Goal: Communication & Community: Ask a question

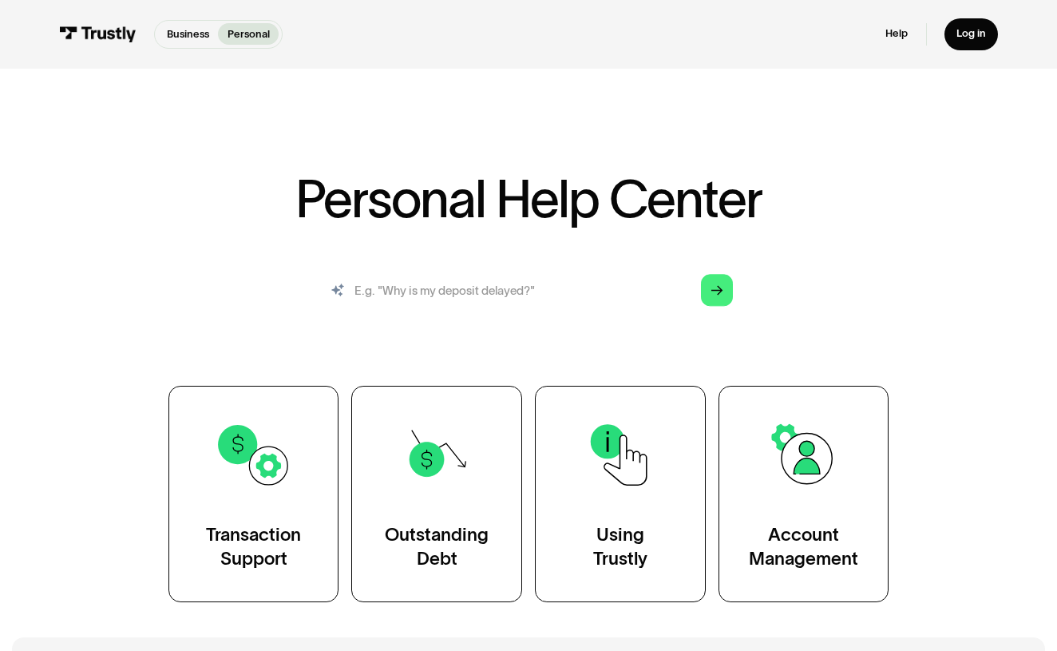
click at [535, 296] on input "search" at bounding box center [528, 290] width 432 height 48
type input "fraud"
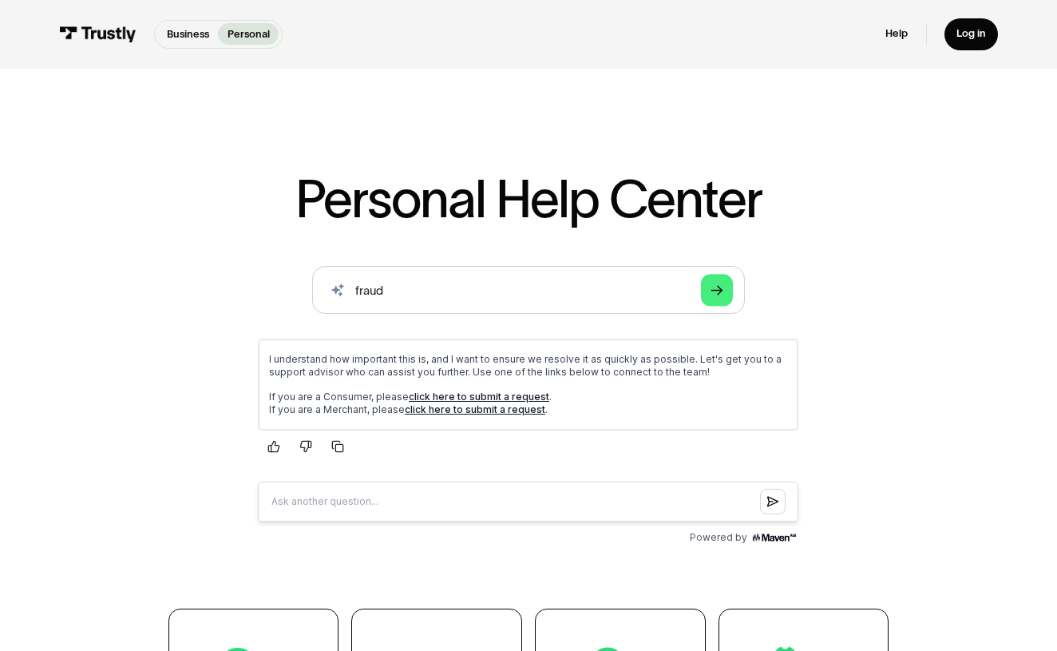
click at [449, 394] on link "click here to submit a request" at bounding box center [479, 396] width 140 height 12
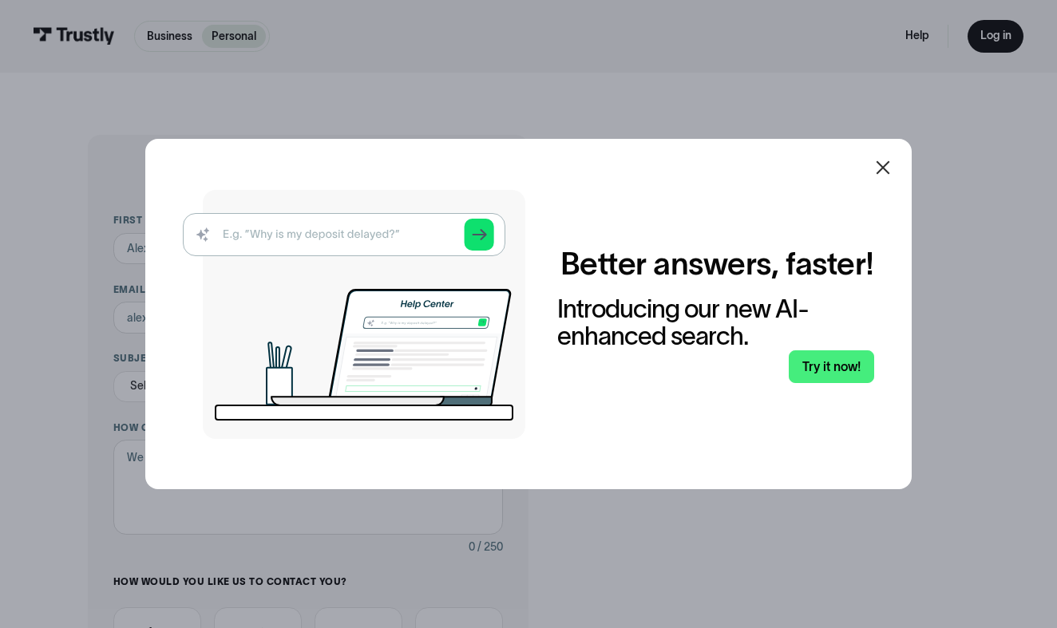
click at [286, 242] on img at bounding box center [354, 314] width 342 height 249
click at [883, 164] on icon at bounding box center [882, 167] width 19 height 19
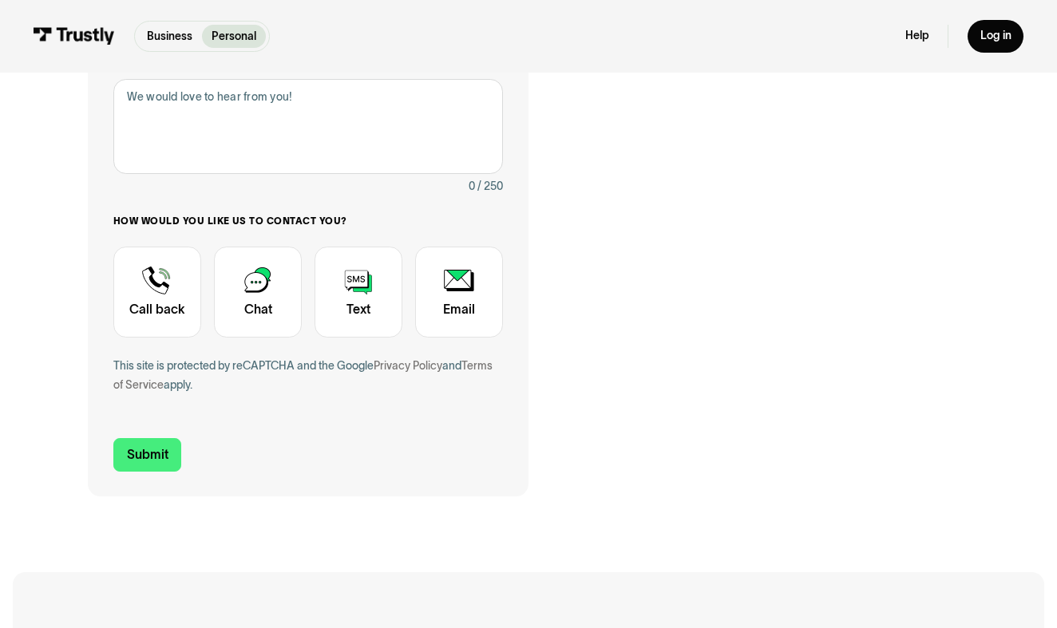
scroll to position [363, 0]
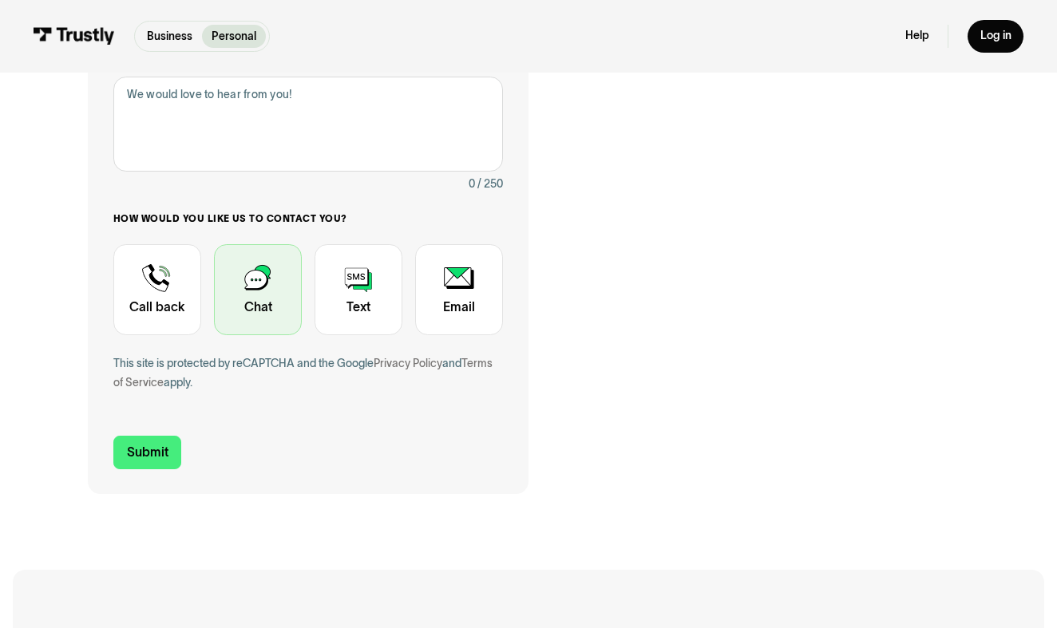
click at [271, 285] on div "Contact Trustly Support" at bounding box center [258, 290] width 88 height 92
click at [257, 288] on div "Contact Trustly Support" at bounding box center [258, 290] width 88 height 92
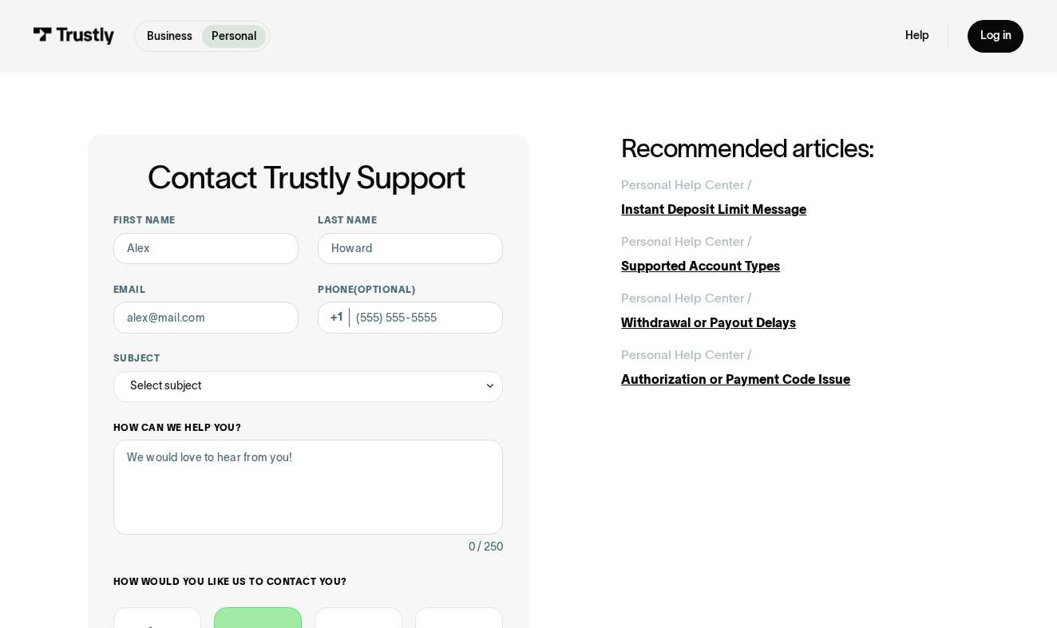
scroll to position [0, 0]
click at [214, 242] on input "First name" at bounding box center [205, 248] width 185 height 31
type input "[PERSON_NAME]"
type input "Bloom"
click at [189, 318] on input "Email" at bounding box center [205, 317] width 185 height 31
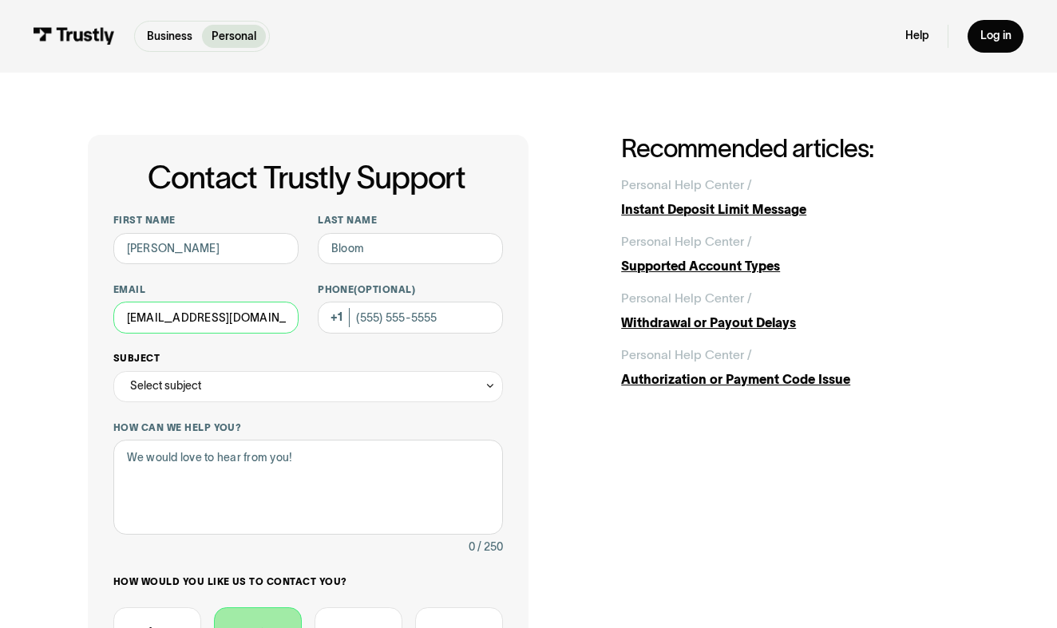
type input "[EMAIL_ADDRESS][DOMAIN_NAME]"
click at [194, 386] on div "Select subject" at bounding box center [165, 386] width 71 height 19
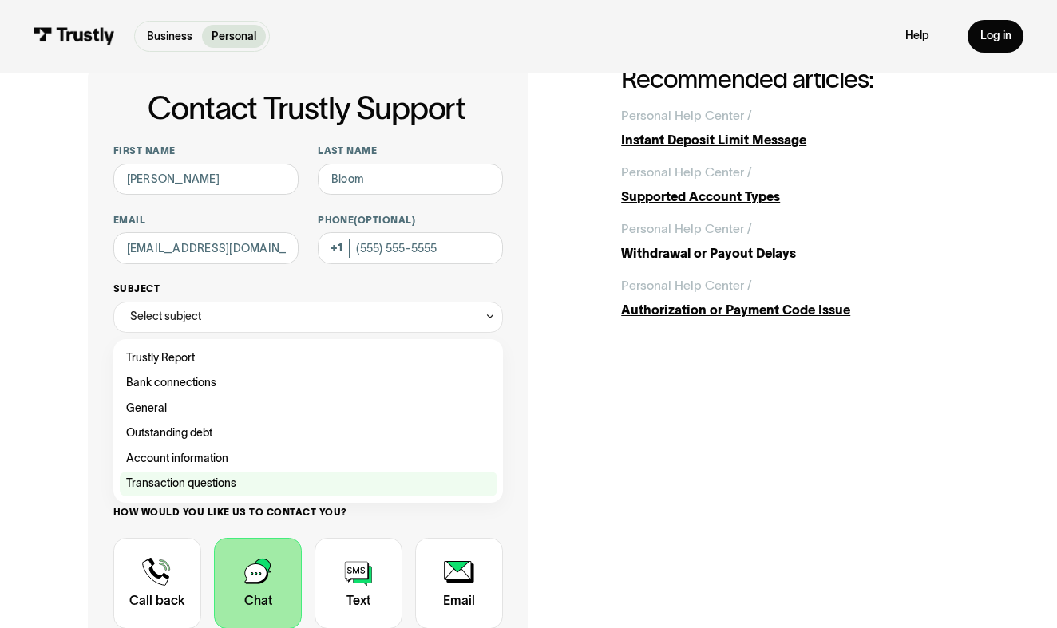
scroll to position [74, 0]
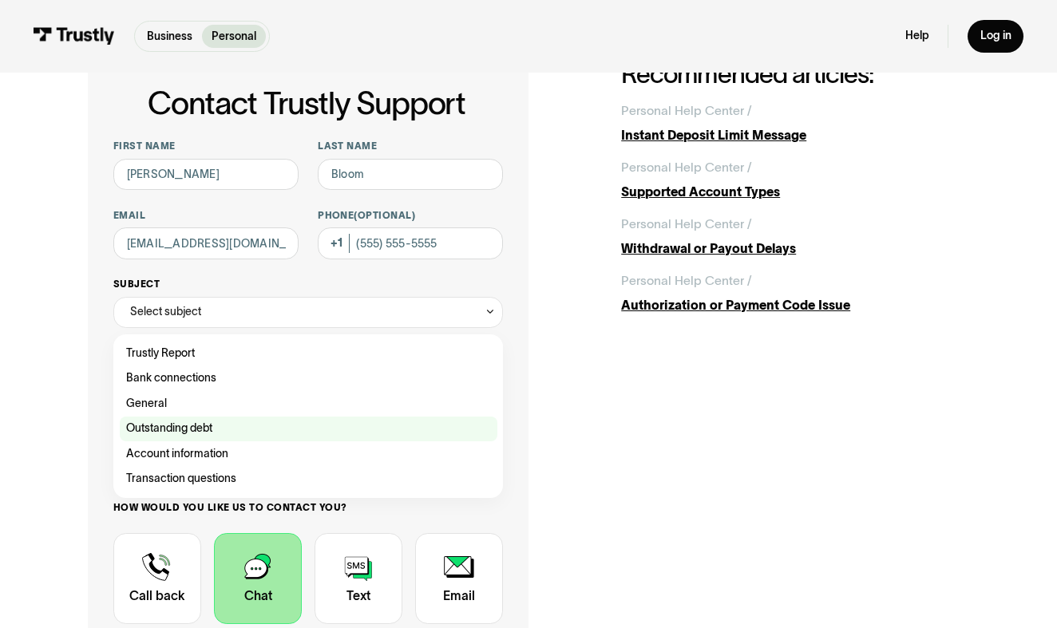
click at [152, 420] on div "Contact Trustly Support" at bounding box center [309, 430] width 378 height 26
type input "**********"
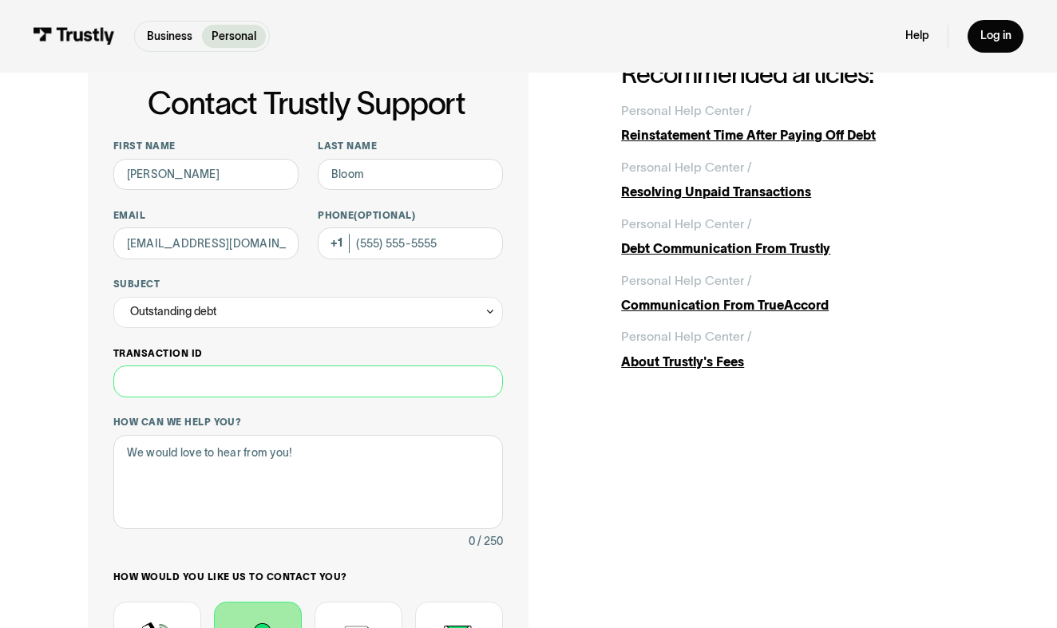
click at [152, 382] on input "Transaction ID" at bounding box center [308, 381] width 390 height 31
click at [148, 473] on textarea "How can we help you?" at bounding box center [308, 482] width 390 height 94
type textarea "I"
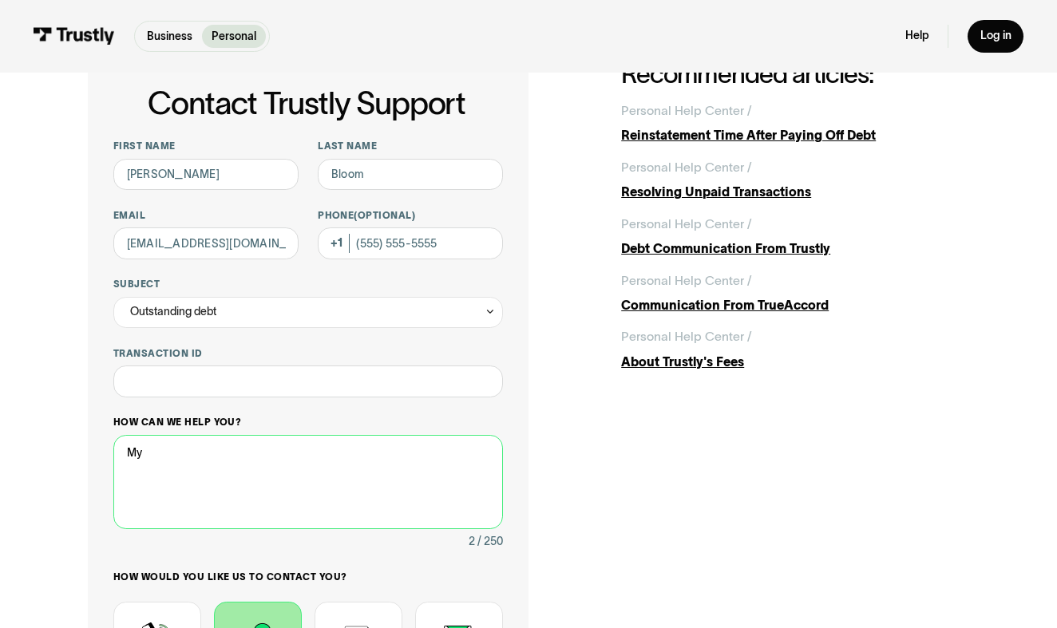
type textarea "M"
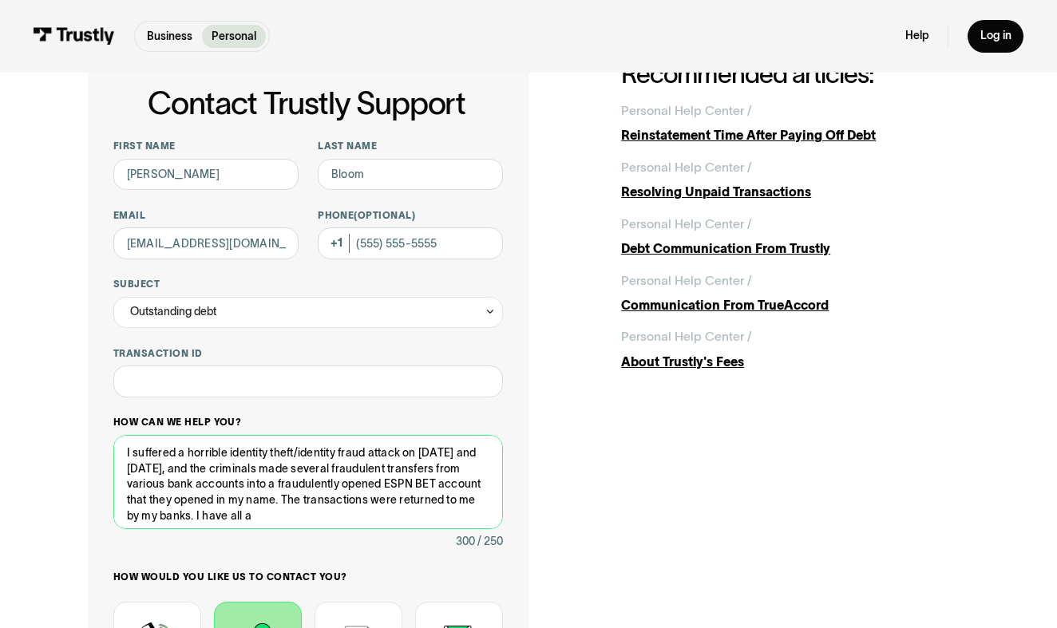
click at [254, 516] on textarea "I suffered a horrible identity theft/identity fraud attack on [DATE] and [DATE]…" at bounding box center [308, 482] width 390 height 94
drag, startPoint x: 279, startPoint y: 495, endPoint x: 304, endPoint y: 524, distance: 37.9
drag, startPoint x: 419, startPoint y: 454, endPoint x: 181, endPoint y: 469, distance: 238.3
drag, startPoint x: 138, startPoint y: 467, endPoint x: 342, endPoint y: 483, distance: 204.2
click at [342, 483] on textarea "I suffered a horrible identity theft/identity fraud attack on 7-31 and 8-31, an…" at bounding box center [308, 482] width 390 height 94
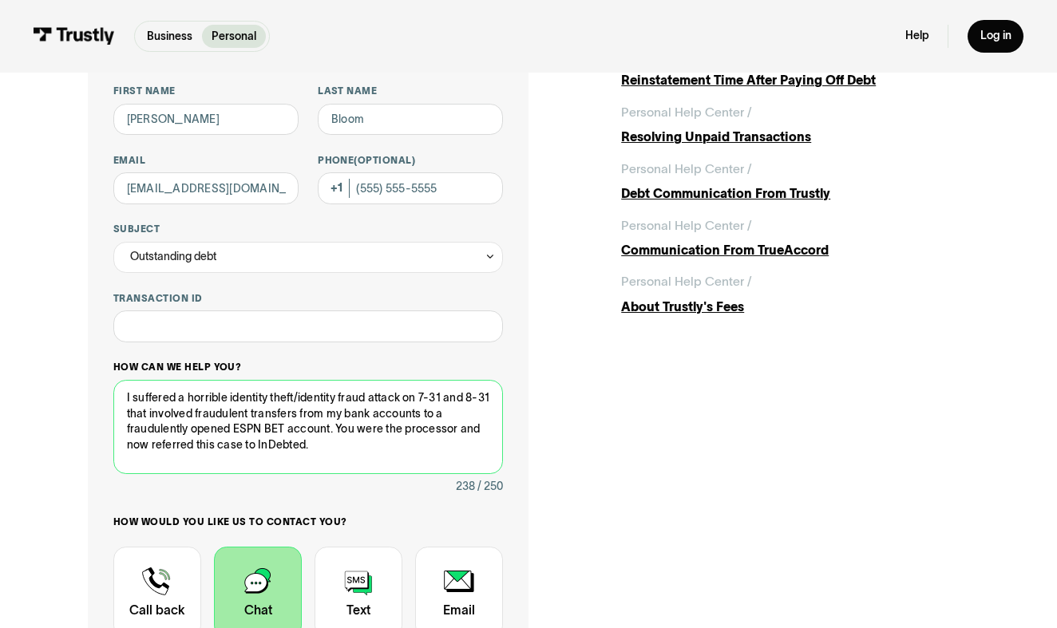
scroll to position [136, 0]
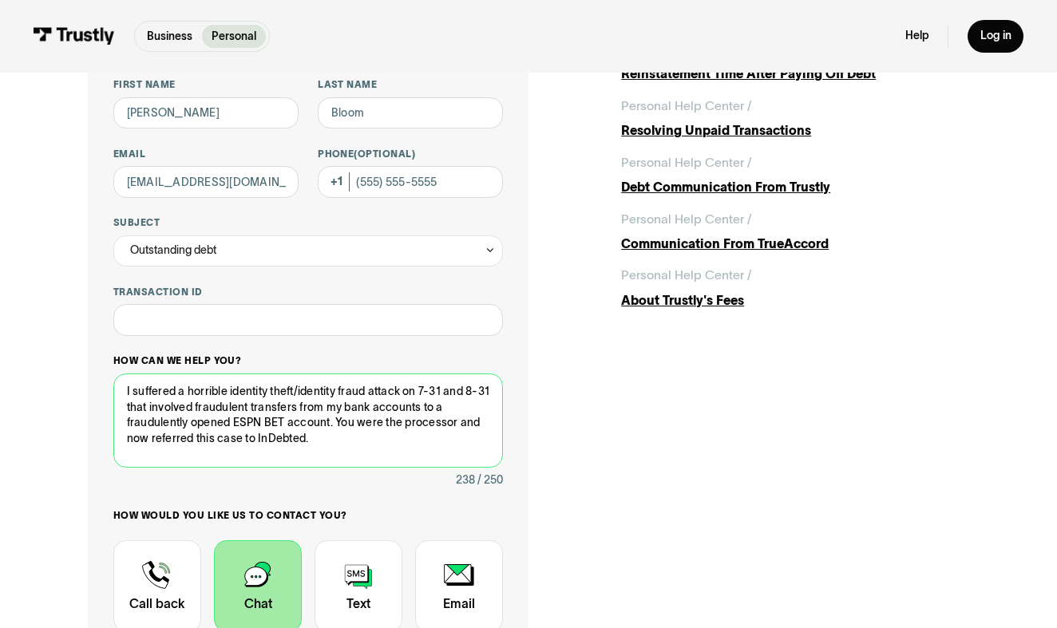
click at [311, 433] on textarea "I suffered a horrible identity theft/identity fraud attack on 7-31 and 8-31 tha…" at bounding box center [308, 421] width 390 height 94
drag, startPoint x: 144, startPoint y: 406, endPoint x: 209, endPoint y: 406, distance: 65.5
click at [209, 406] on textarea "I suffered a horrible identity theft/identity fraud attack on 7-31 and 8-31 tha…" at bounding box center [308, 421] width 390 height 94
click at [308, 436] on textarea "I suffered a horrible identity theft/identity fraud attack on 7-31 and 8-31 inv…" at bounding box center [308, 421] width 390 height 94
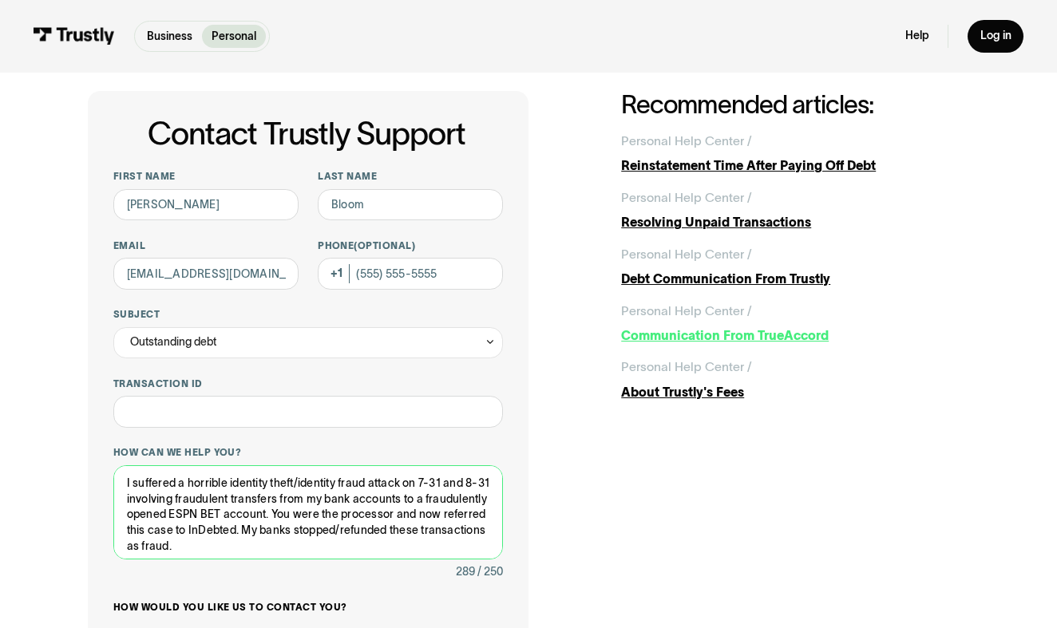
scroll to position [33, 0]
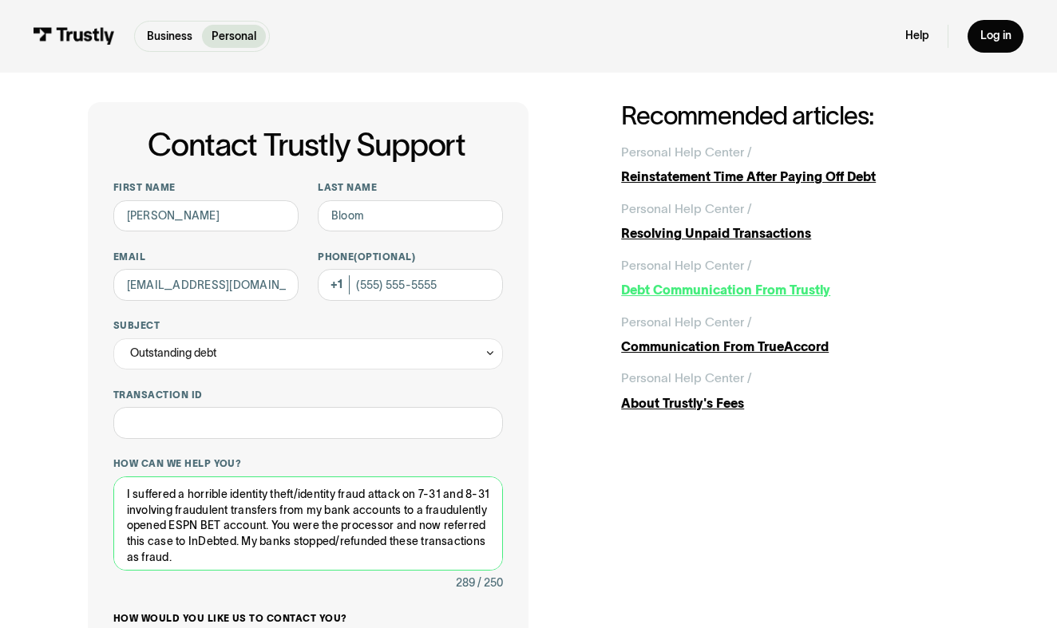
type textarea "I suffered a horrible identity theft/identity fraud attack on 7-31 and 8-31 inv…"
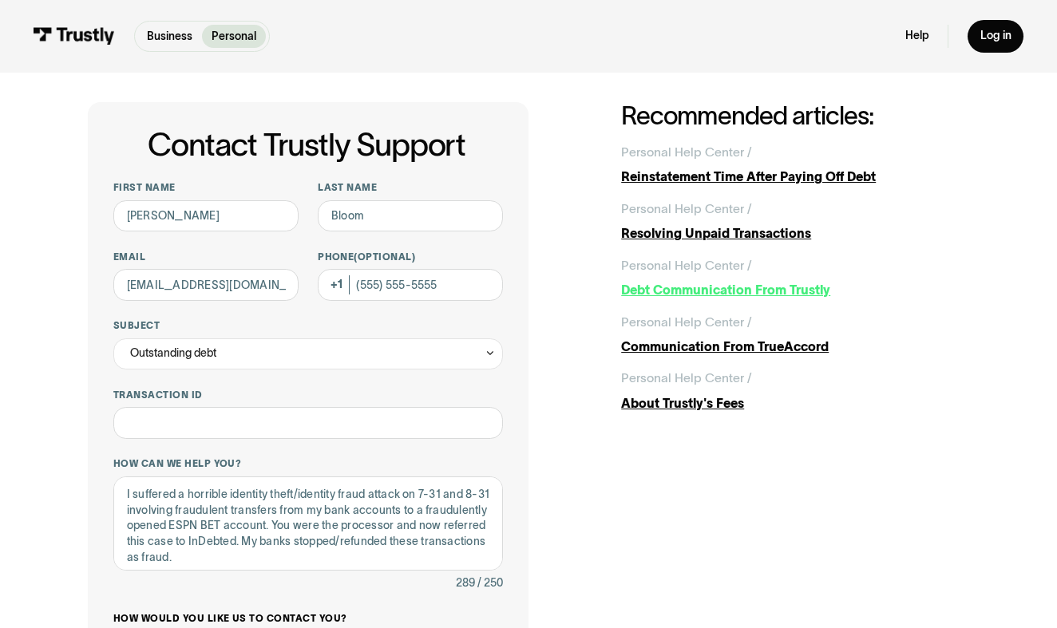
click at [779, 284] on div "Debt Communication From Trustly" at bounding box center [794, 290] width 347 height 19
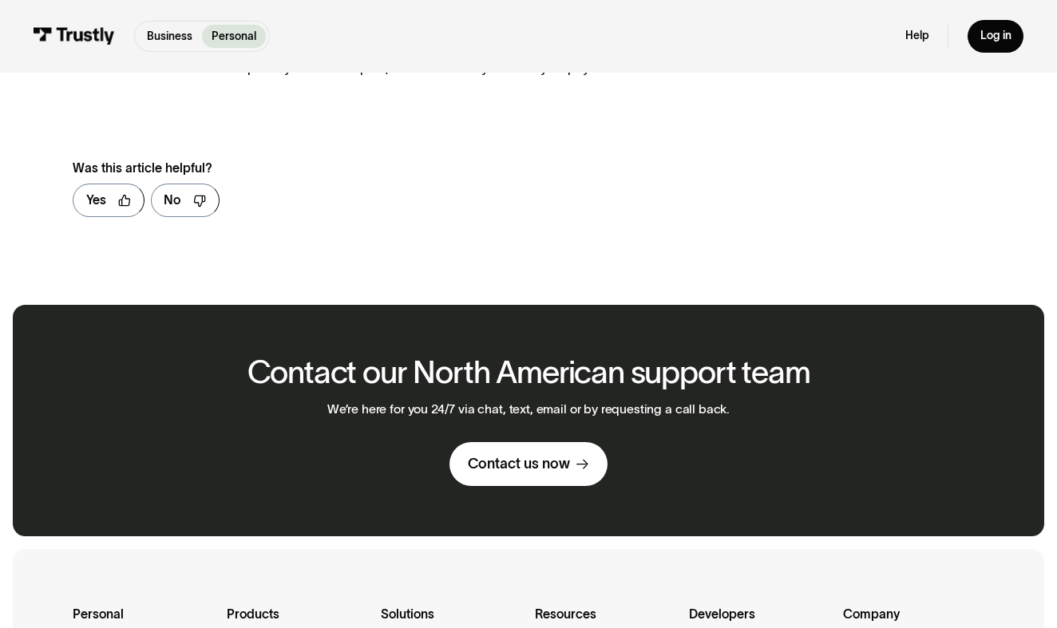
scroll to position [457, 0]
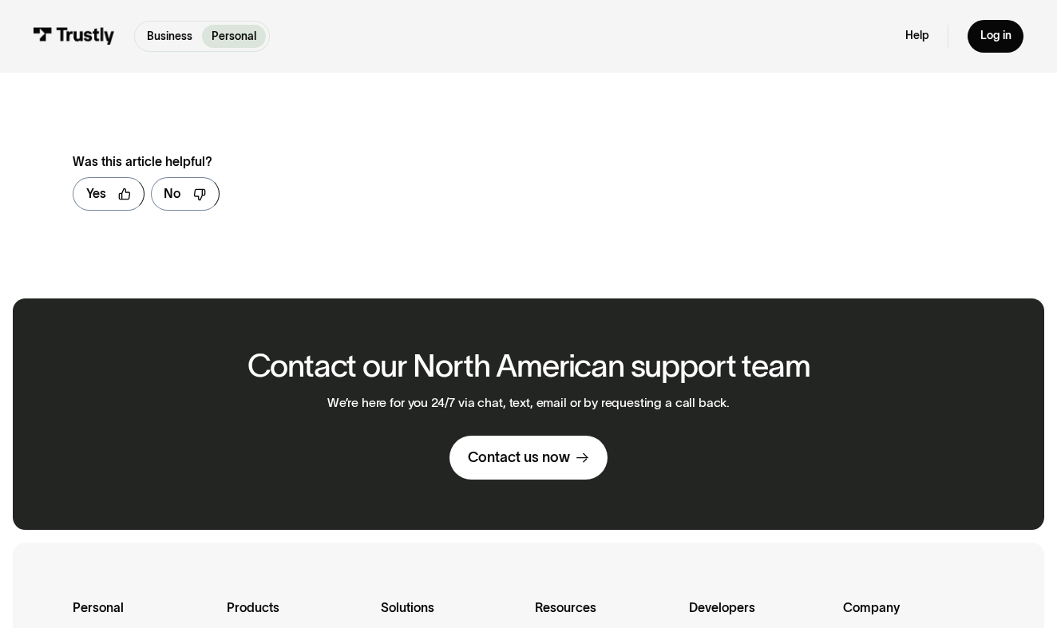
click at [560, 449] on div "Contact us now" at bounding box center [519, 458] width 102 height 18
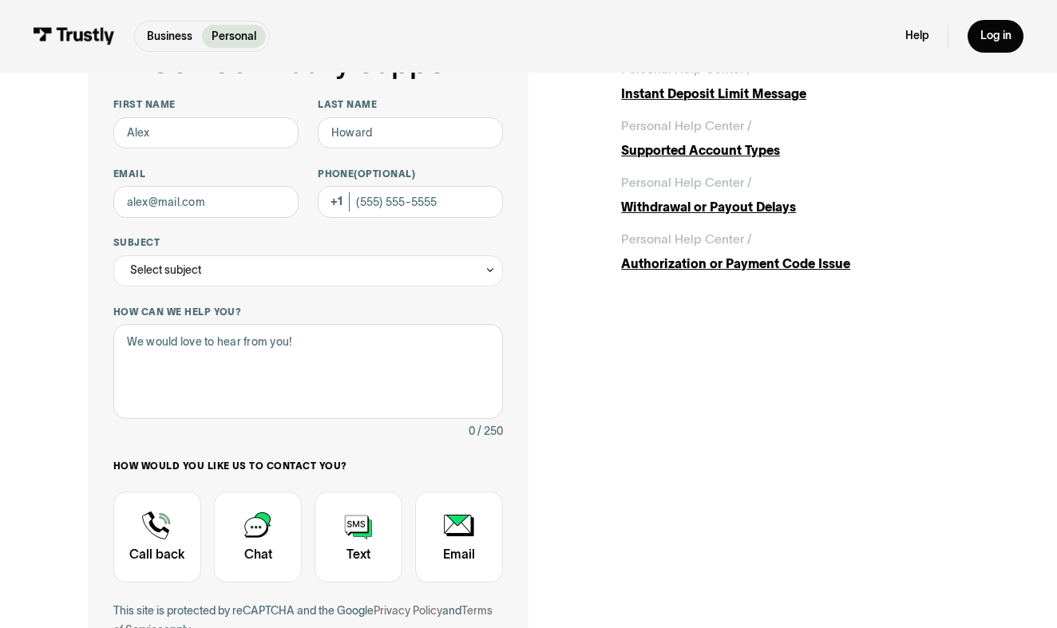
scroll to position [120, 0]
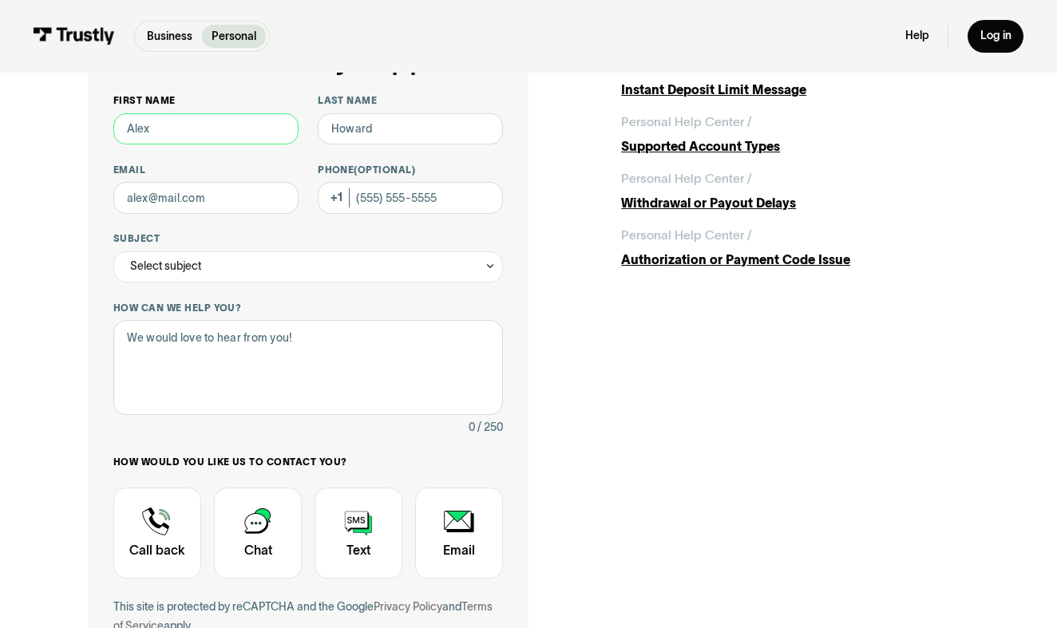
click at [243, 137] on input "First name" at bounding box center [205, 128] width 185 height 31
type input "Stephanie"
type input "Bloom"
click at [176, 201] on input "Email" at bounding box center [205, 197] width 185 height 31
click at [235, 200] on input "Email" at bounding box center [205, 197] width 185 height 31
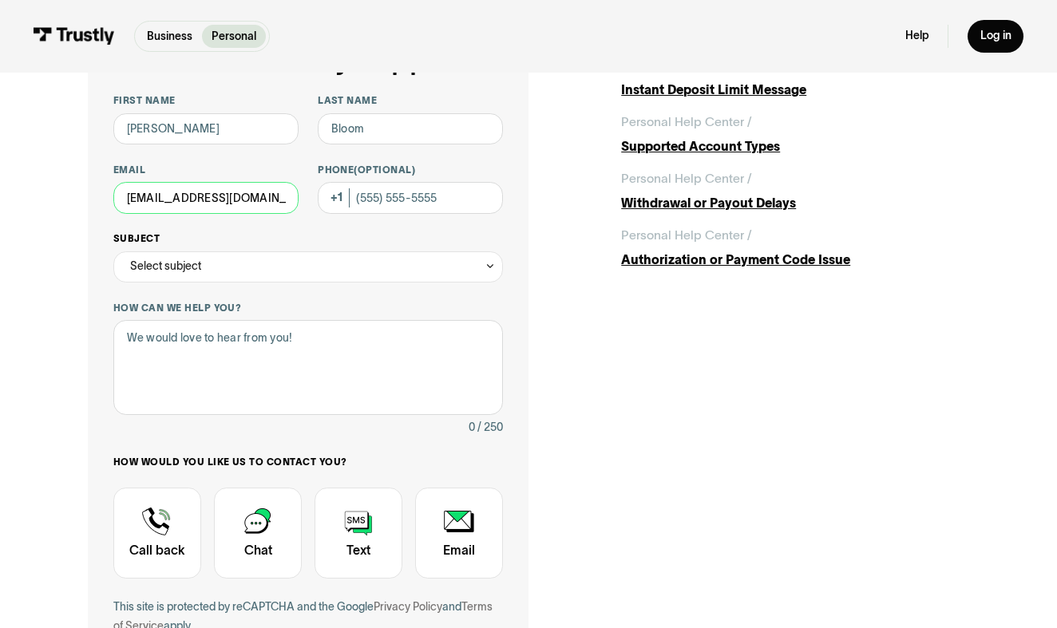
type input "identityfraudcleanup@gmail.com"
click at [240, 264] on div "Select subject" at bounding box center [308, 266] width 390 height 31
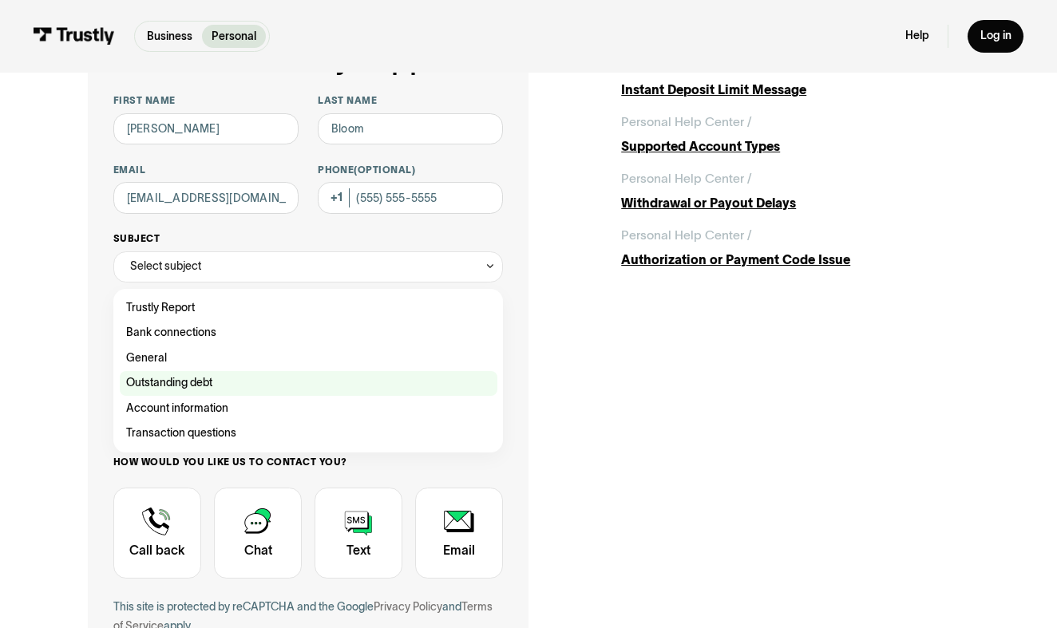
click at [196, 371] on div "Contact Trustly Support" at bounding box center [309, 384] width 378 height 26
type input "**********"
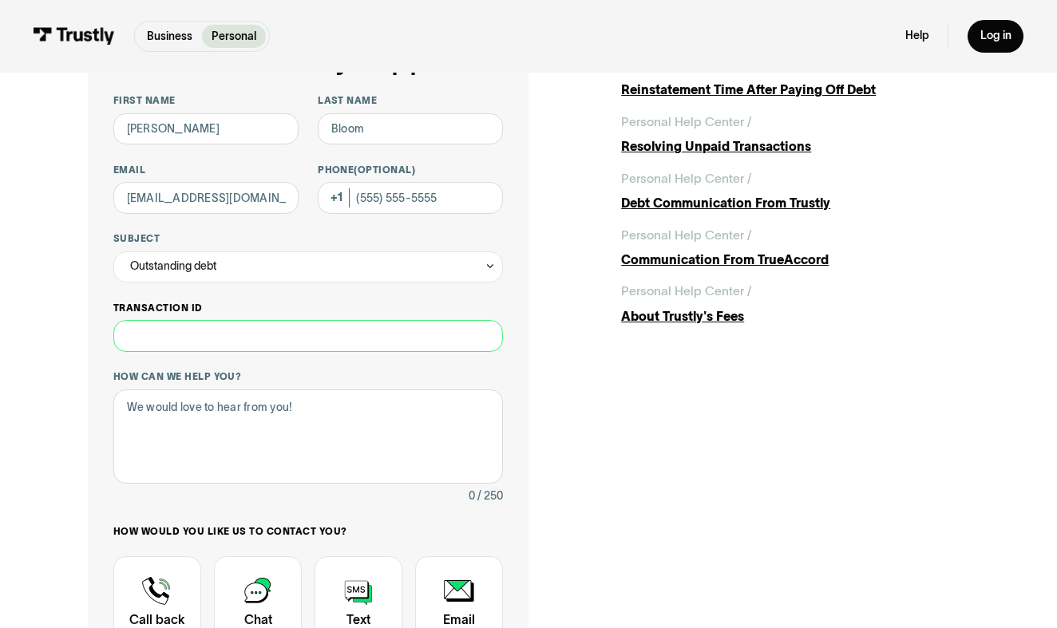
click at [196, 334] on input "Transaction ID" at bounding box center [308, 335] width 390 height 31
paste input "**********"
type input "**********"
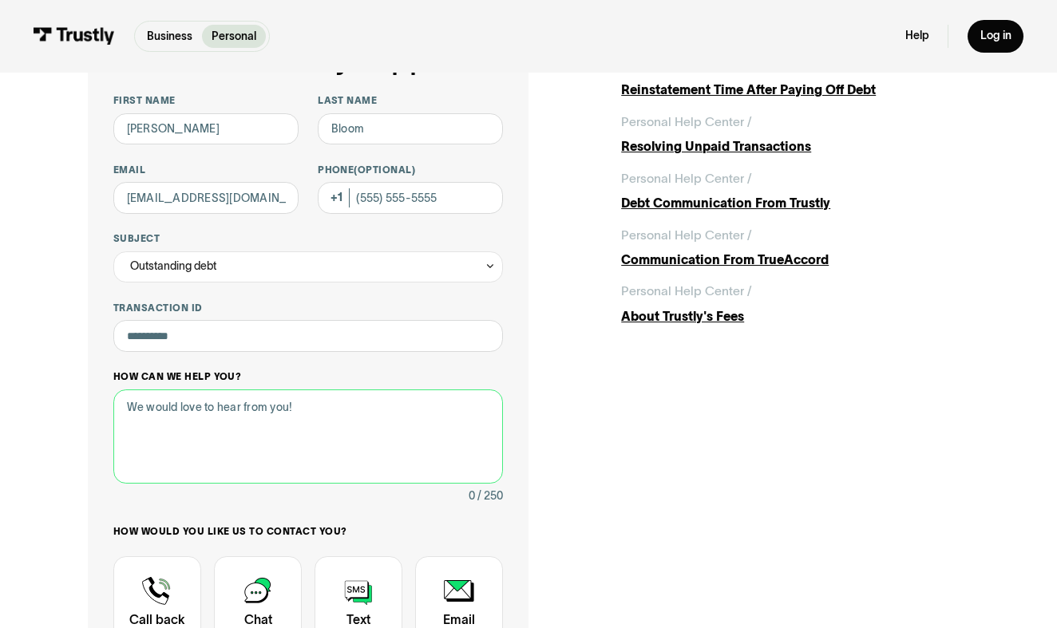
click at [163, 413] on textarea "How can we help you?" at bounding box center [308, 437] width 390 height 94
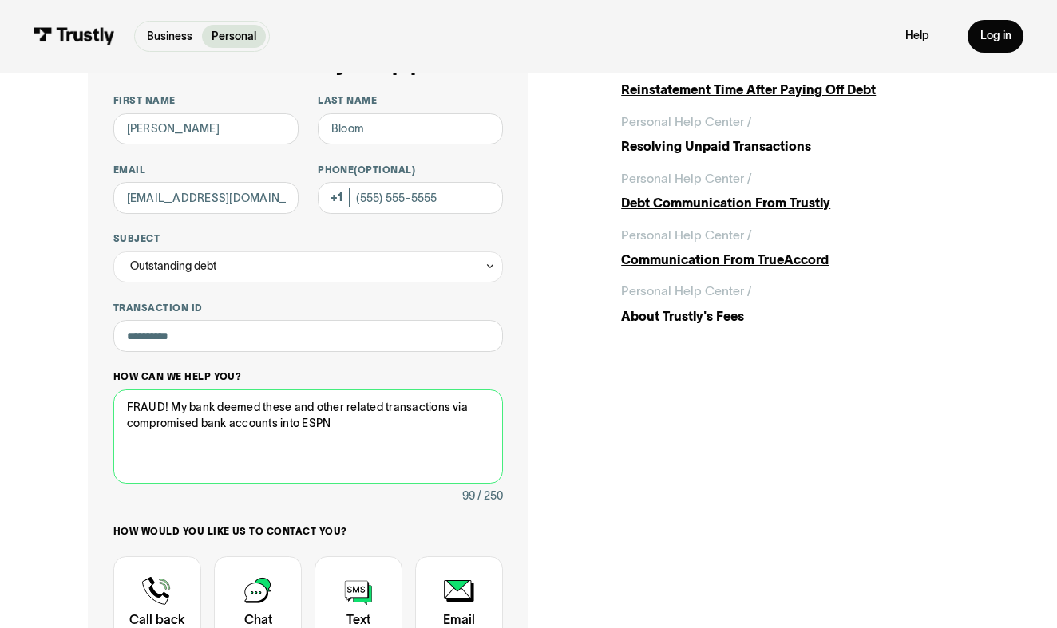
click at [304, 418] on textarea "FRAUD! My bank deemed these and other related transactions via compromised bank…" at bounding box center [308, 437] width 390 height 94
click at [469, 417] on textarea "FRAUD! My bank deemed these and other related transactions via compromised bank…" at bounding box center [308, 437] width 390 height 94
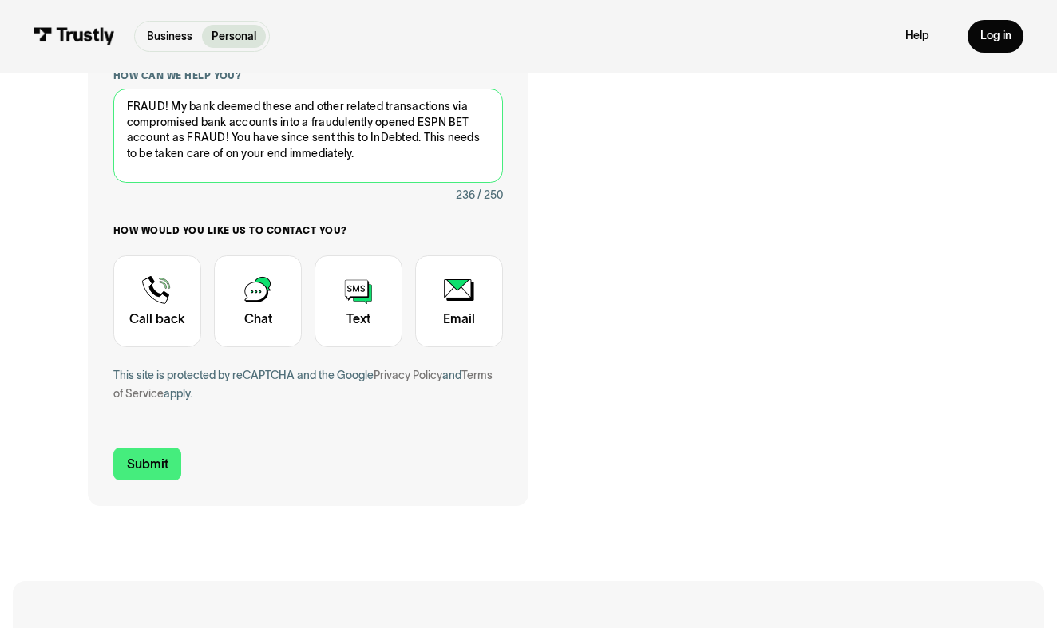
scroll to position [421, 0]
click at [212, 102] on textarea "FRAUD! My bank deemed these and other related transactions via compromised bank…" at bounding box center [308, 135] width 390 height 94
click at [453, 103] on textarea "FRAUD! My banks deemed these and other related transactions via compromised ban…" at bounding box center [308, 135] width 390 height 94
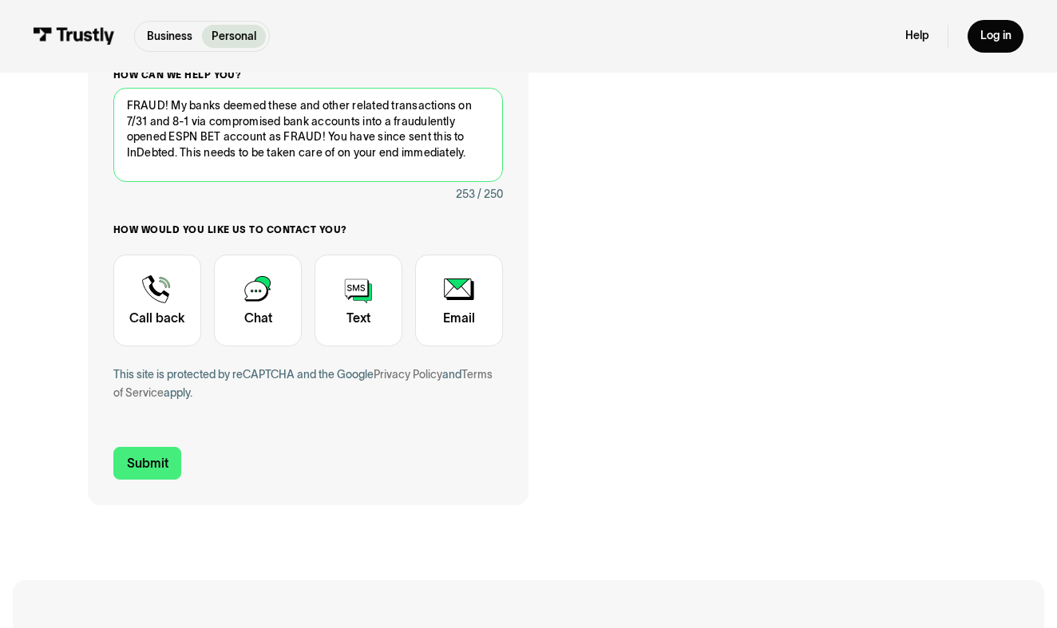
click at [381, 120] on textarea "FRAUD! My banks deemed these and other related transactions on 7/31 and 8-1 via…" at bounding box center [308, 135] width 390 height 94
click at [326, 133] on textarea "FRAUD! My banks deemed these and other related transactions on 7/31 and 8-1 via…" at bounding box center [308, 135] width 390 height 94
click at [406, 136] on textarea "FRAUD! My banks deemed these and other related transactions on 7/31 and 8-1 via…" at bounding box center [308, 135] width 390 height 94
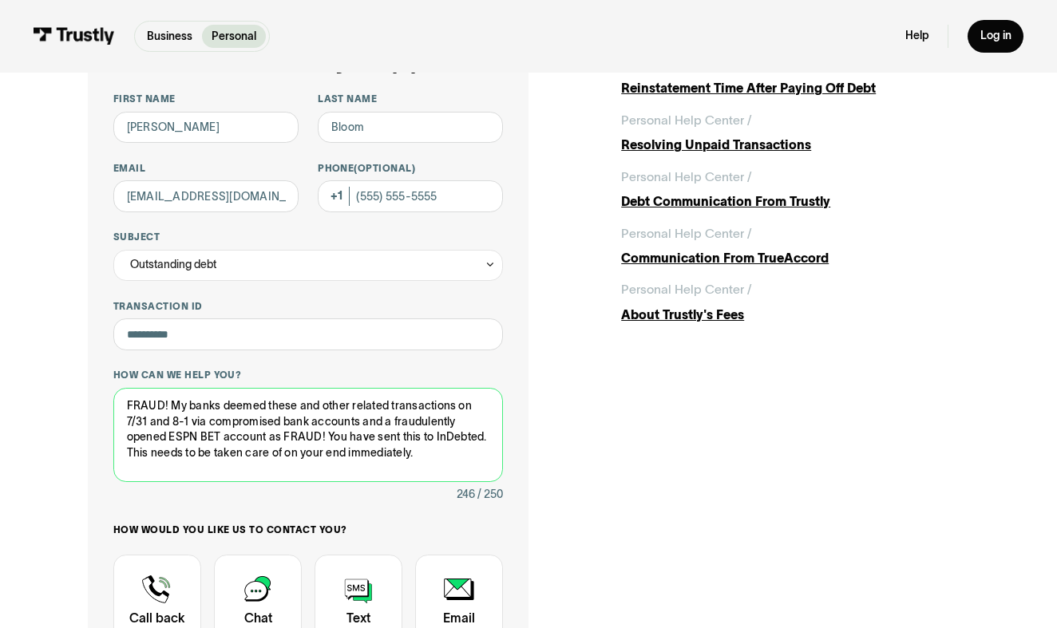
scroll to position [123, 0]
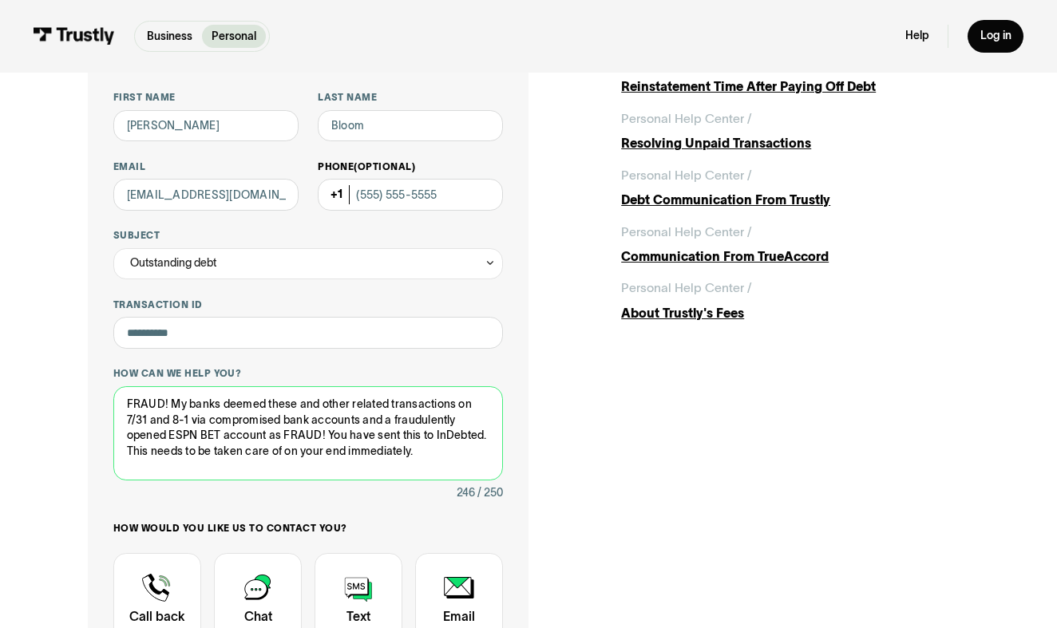
type textarea "FRAUD! My banks deemed these and other related transactions on 7/31 and 8-1 via…"
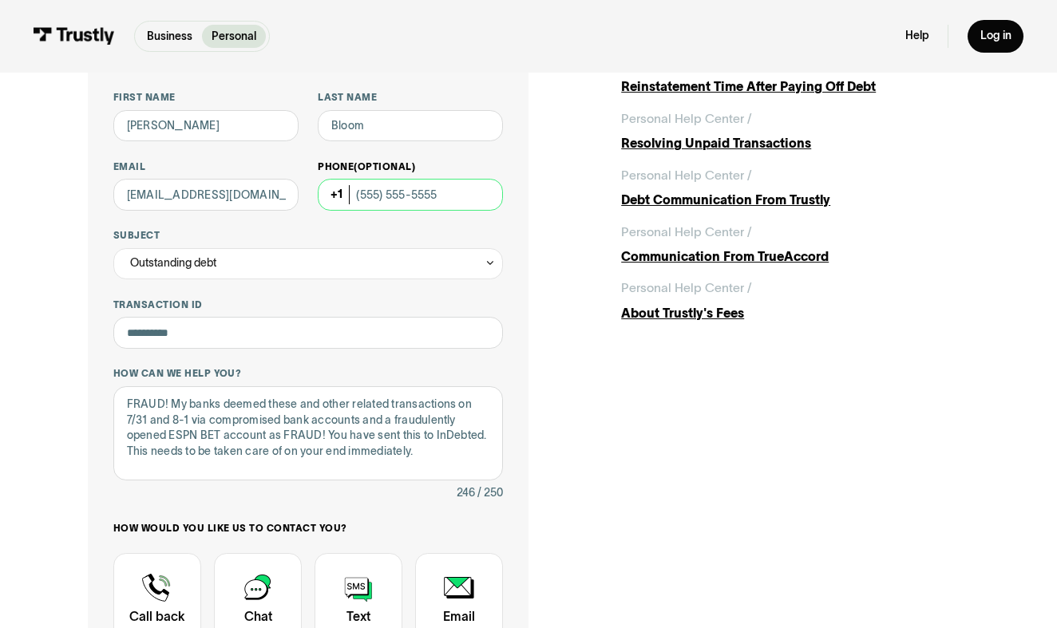
click at [464, 192] on input "Phone (Optional)" at bounding box center [410, 194] width 185 height 31
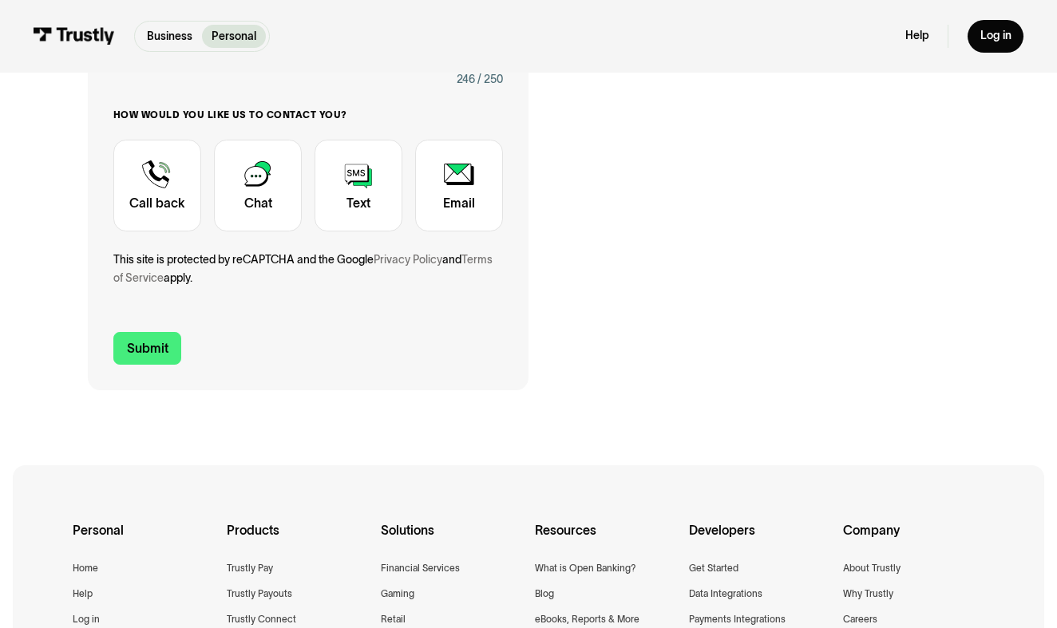
scroll to position [537, 0]
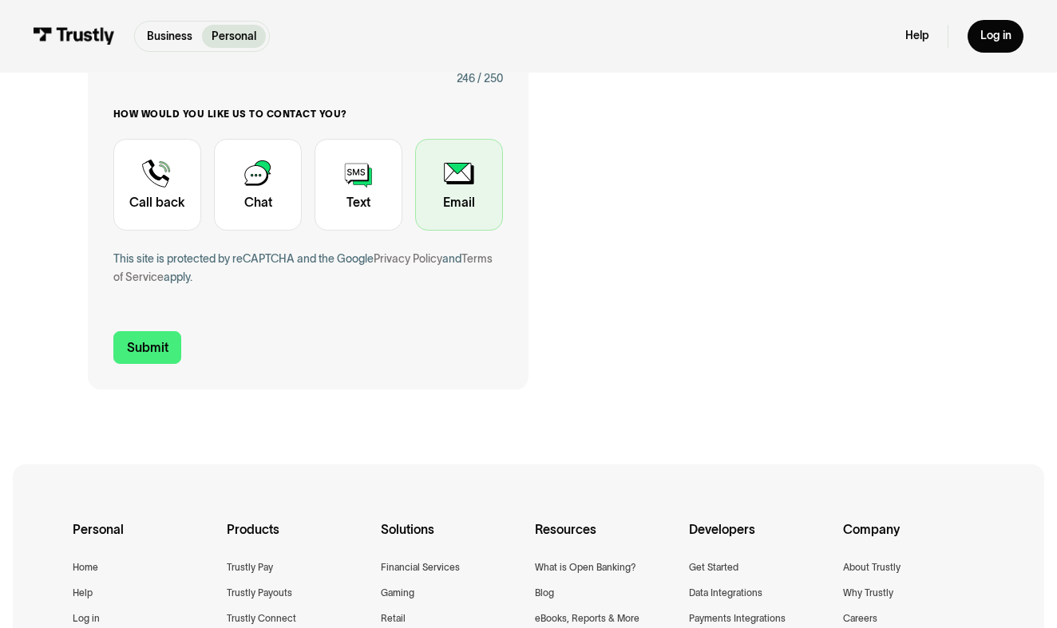
click at [467, 208] on div "Contact Trustly Support" at bounding box center [459, 185] width 88 height 92
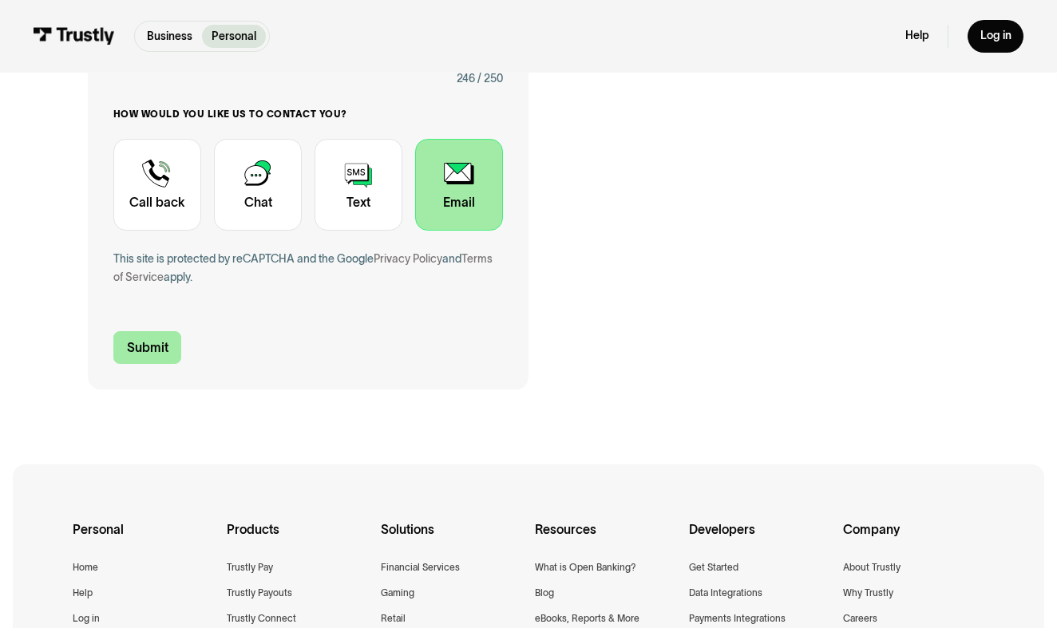
click at [166, 343] on input "Submit" at bounding box center [147, 347] width 69 height 33
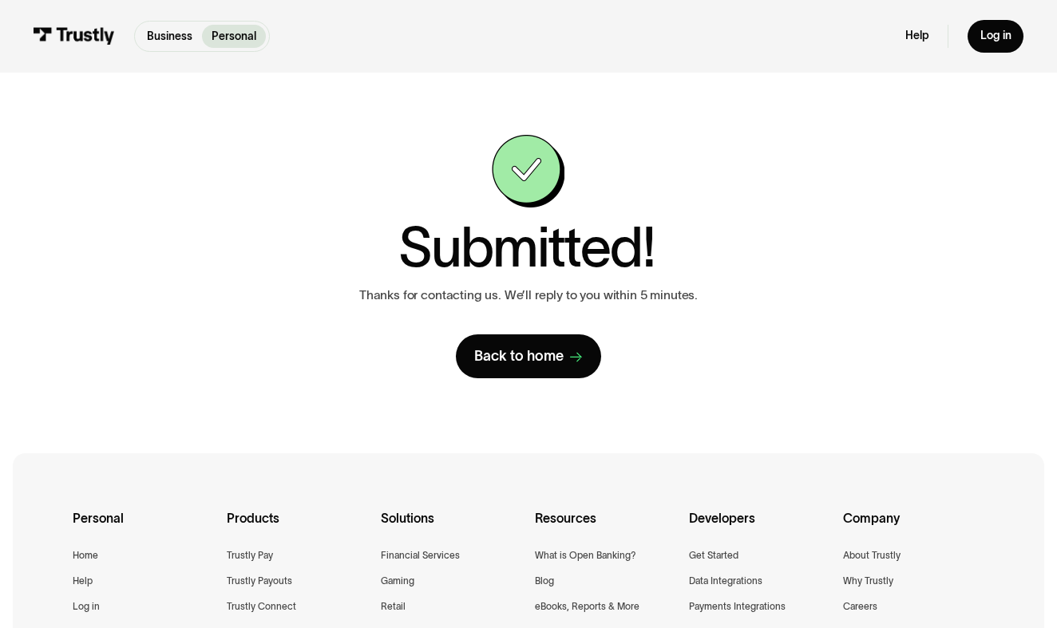
click at [346, 187] on div "Submitted! Thanks for contacting us. We’ll reply to you within 5 minutes. Back …" at bounding box center [528, 256] width 535 height 243
